Goal: Use online tool/utility

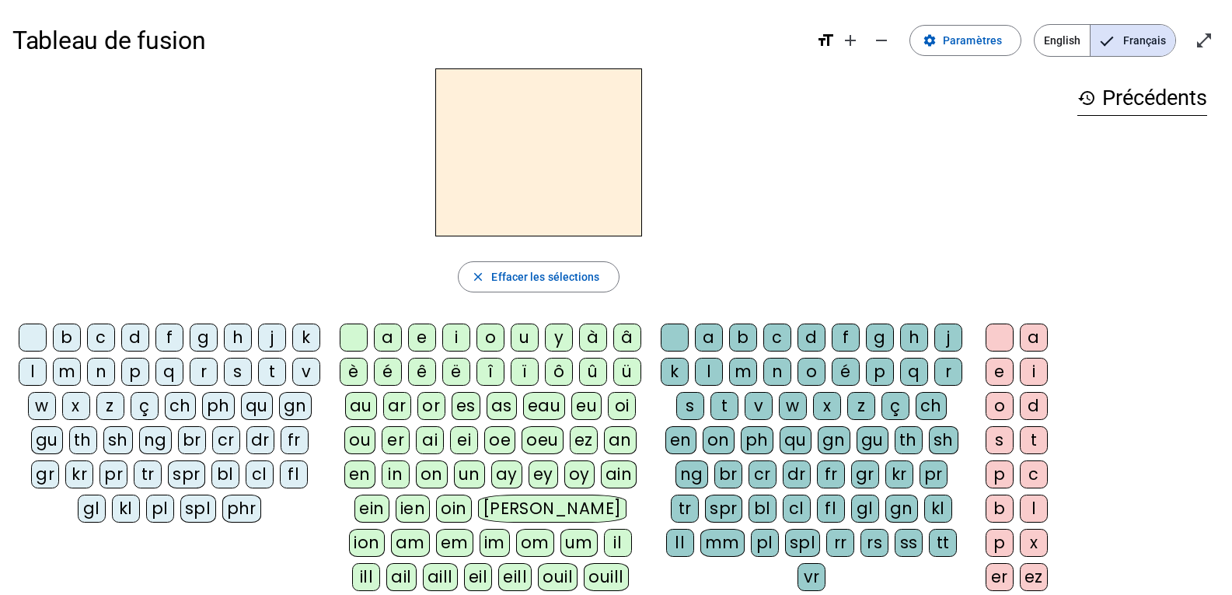
click at [280, 488] on div "fl" at bounding box center [294, 474] width 28 height 28
click at [581, 410] on div "eu" at bounding box center [586, 406] width 30 height 28
click at [934, 386] on div "r" at bounding box center [948, 372] width 28 height 28
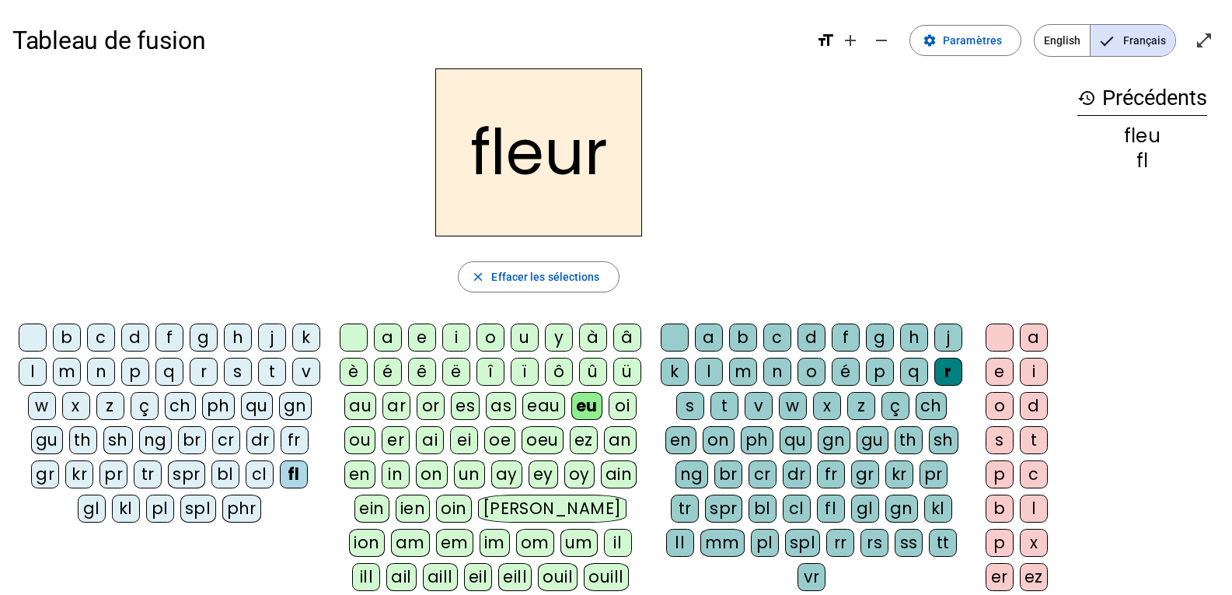
click at [47, 374] on div "l" at bounding box center [33, 372] width 28 height 28
click at [149, 376] on div "p" at bounding box center [135, 372] width 28 height 28
click at [397, 345] on div "a" at bounding box center [388, 337] width 28 height 28
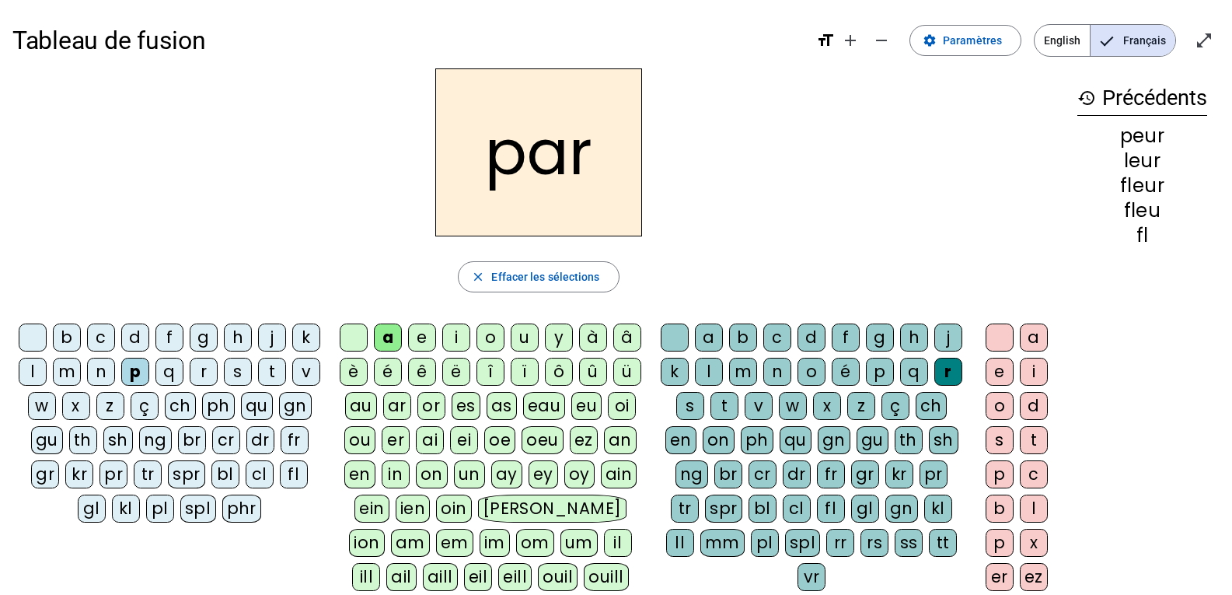
click at [115, 338] on div "c" at bounding box center [101, 337] width 28 height 28
click at [81, 340] on div "b" at bounding box center [67, 337] width 28 height 28
click at [258, 386] on div "t" at bounding box center [272, 372] width 28 height 28
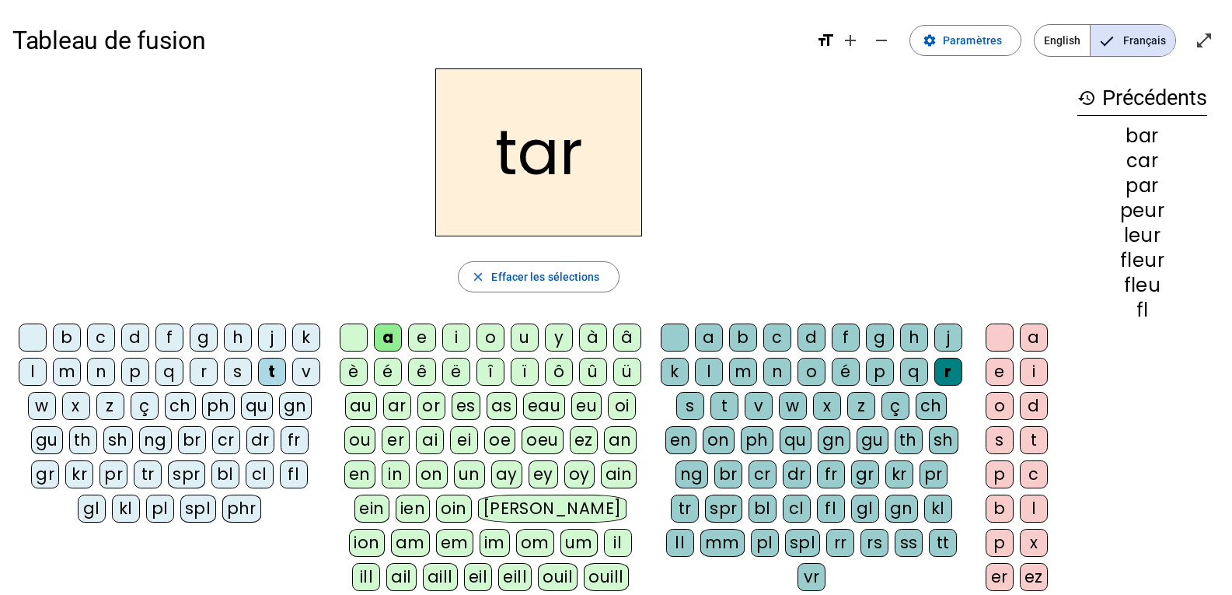
click at [513, 336] on div "u" at bounding box center [525, 337] width 28 height 28
click at [149, 374] on div "p" at bounding box center [135, 372] width 28 height 28
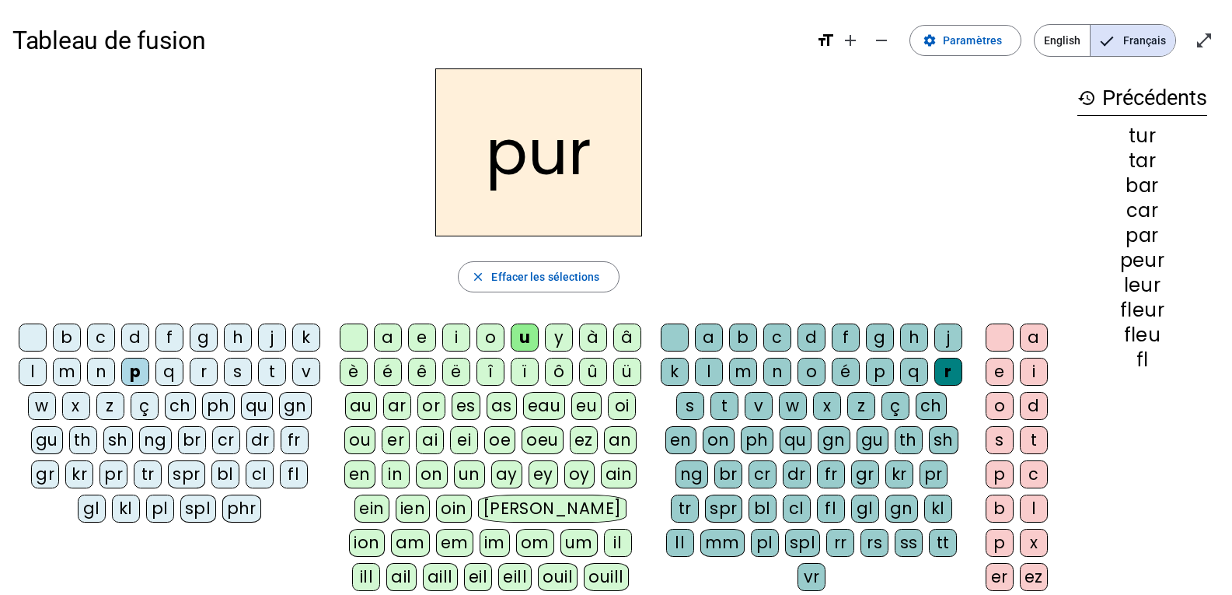
click at [149, 347] on div "d" at bounding box center [135, 337] width 28 height 28
click at [252, 376] on div "s" at bounding box center [238, 372] width 28 height 28
click at [81, 375] on div "m" at bounding box center [67, 372] width 28 height 28
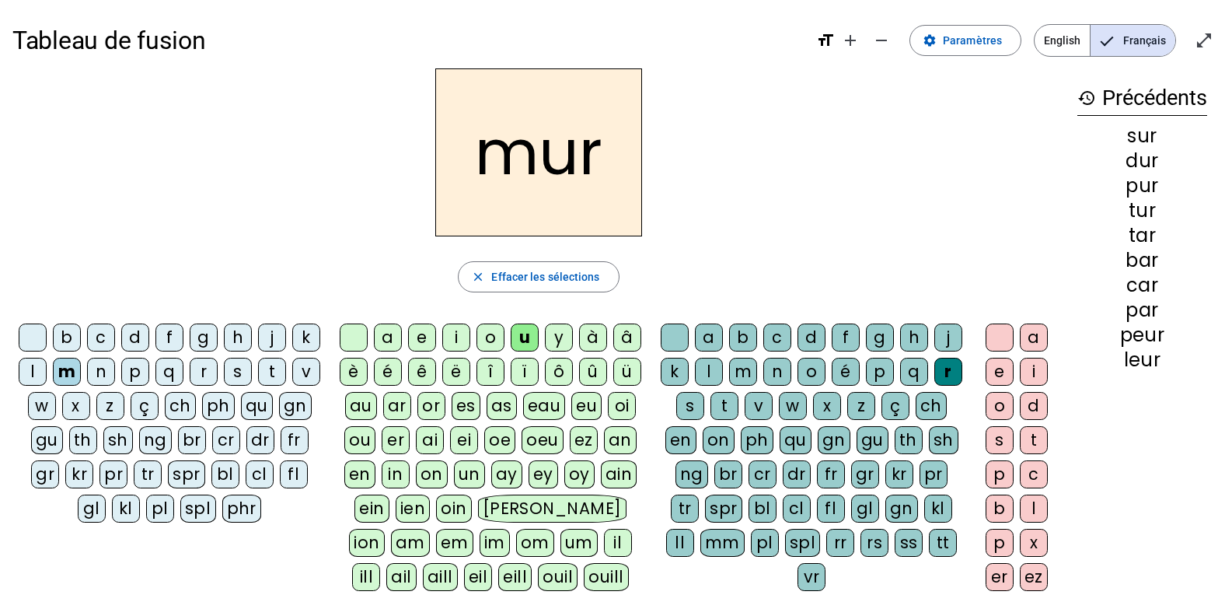
click at [589, 374] on div "û" at bounding box center [593, 372] width 28 height 28
click at [115, 334] on div "c" at bounding box center [101, 337] width 28 height 28
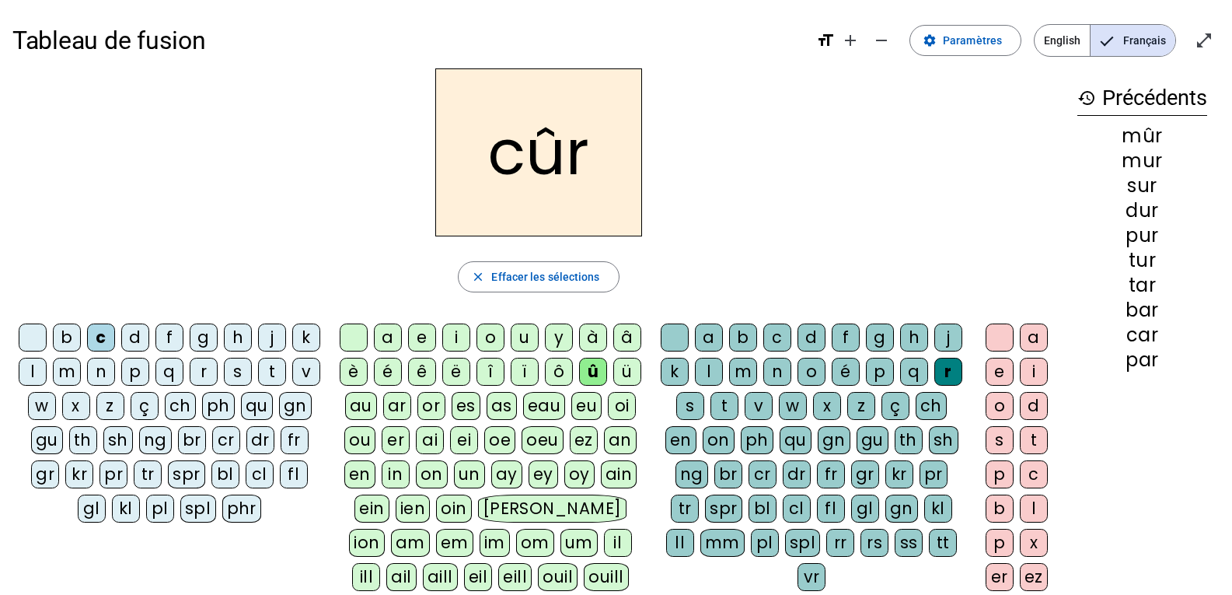
click at [520, 333] on div "u" at bounding box center [525, 337] width 28 height 28
click at [1002, 379] on div "e" at bounding box center [1000, 372] width 28 height 28
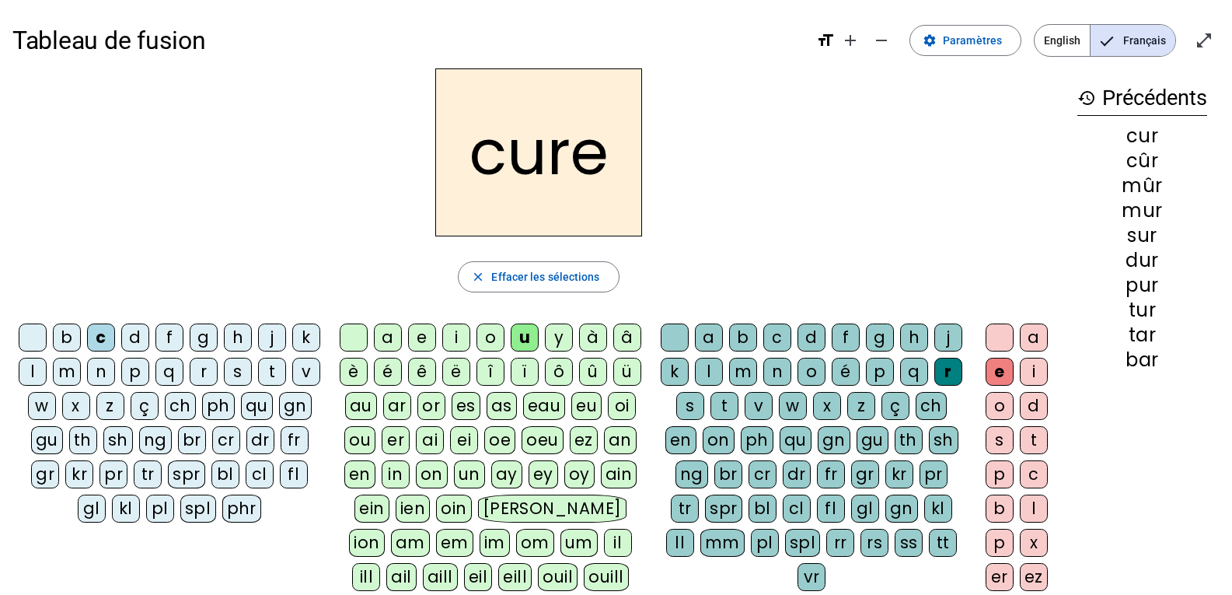
click at [145, 344] on div "d" at bounding box center [135, 337] width 28 height 28
click at [81, 349] on div "b" at bounding box center [67, 337] width 28 height 28
click at [704, 409] on div "s" at bounding box center [690, 406] width 28 height 28
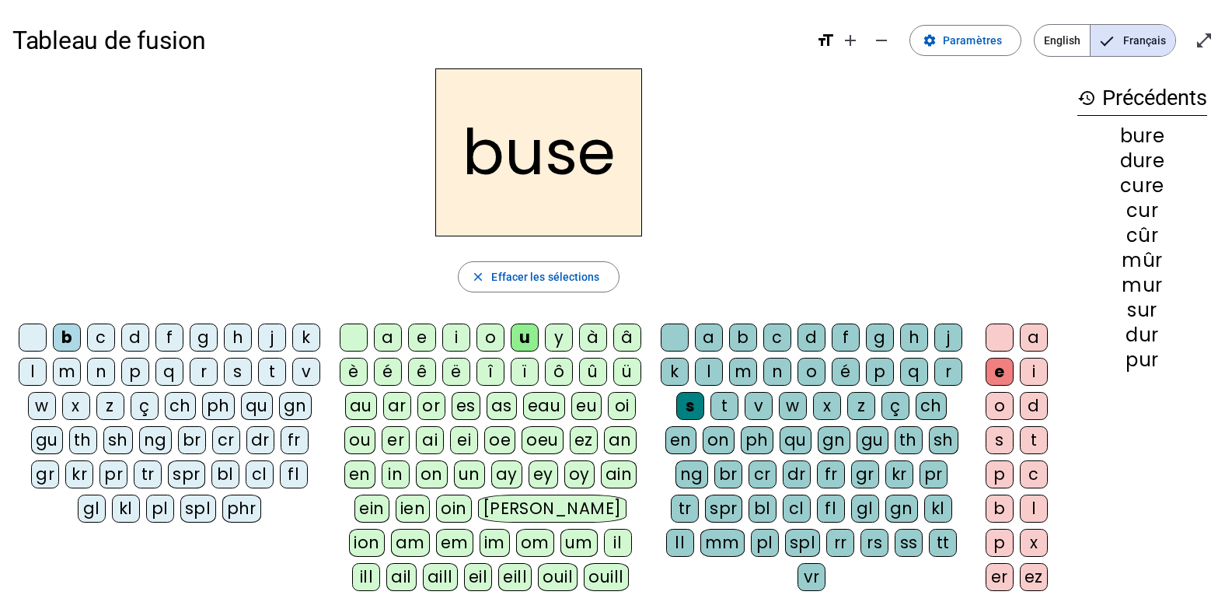
click at [81, 370] on div "m" at bounding box center [67, 372] width 28 height 28
